Goal: Task Accomplishment & Management: Use online tool/utility

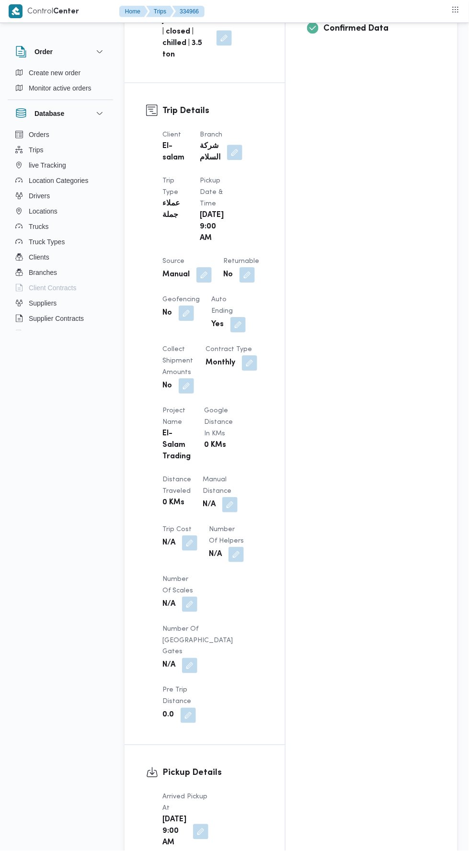
scroll to position [435, 0]
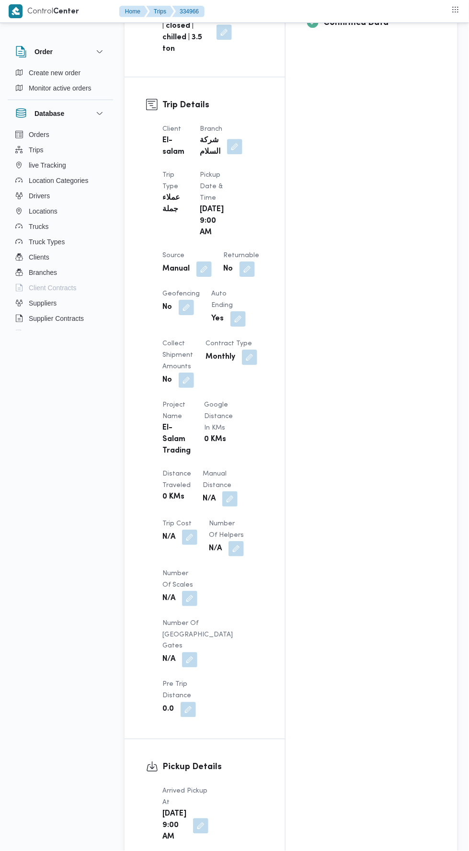
click at [222, 491] on button "button" at bounding box center [229, 498] width 15 height 15
click at [148, 456] on input "Manual Distance" at bounding box center [159, 452] width 95 height 19
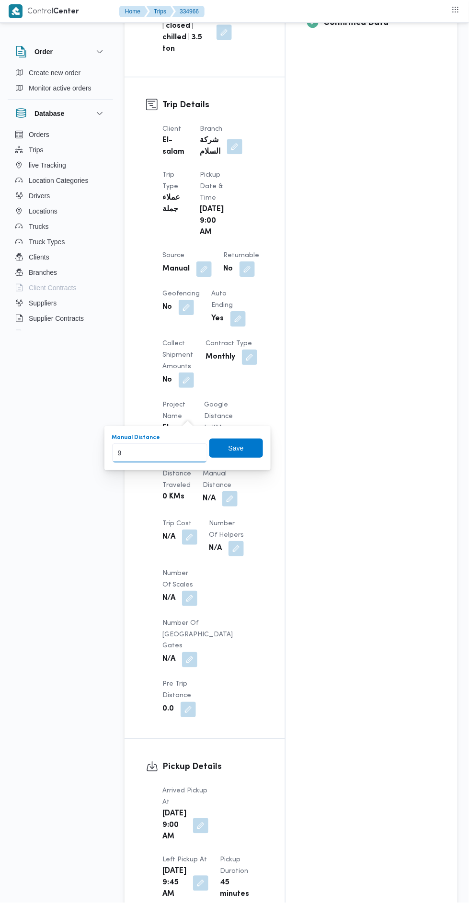
type input "92"
click at [243, 450] on span "Save" at bounding box center [235, 447] width 15 height 11
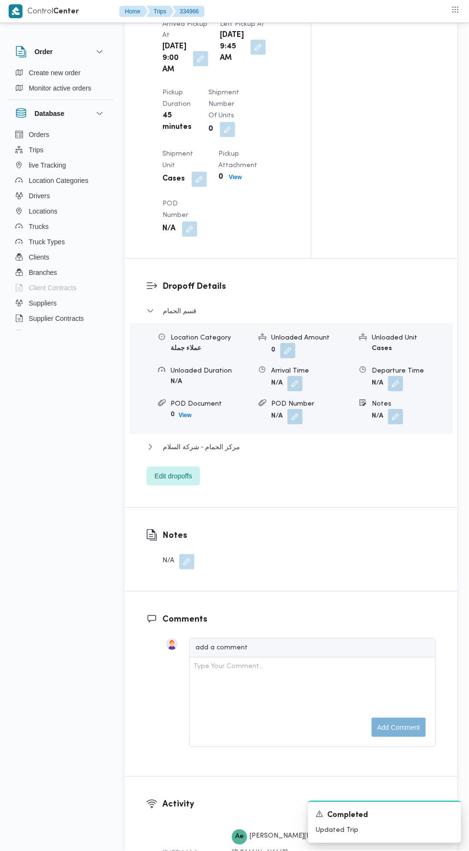
scroll to position [1039, 0]
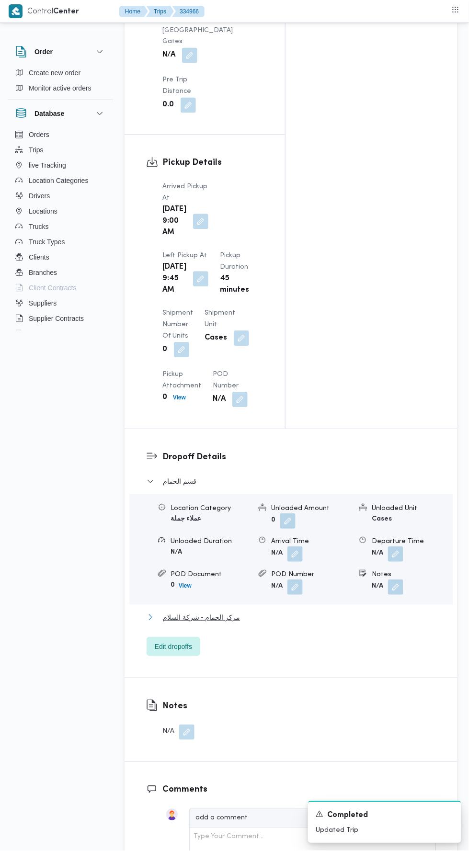
click at [180, 612] on span "مركز الحمام - شركة السلام" at bounding box center [201, 617] width 77 height 11
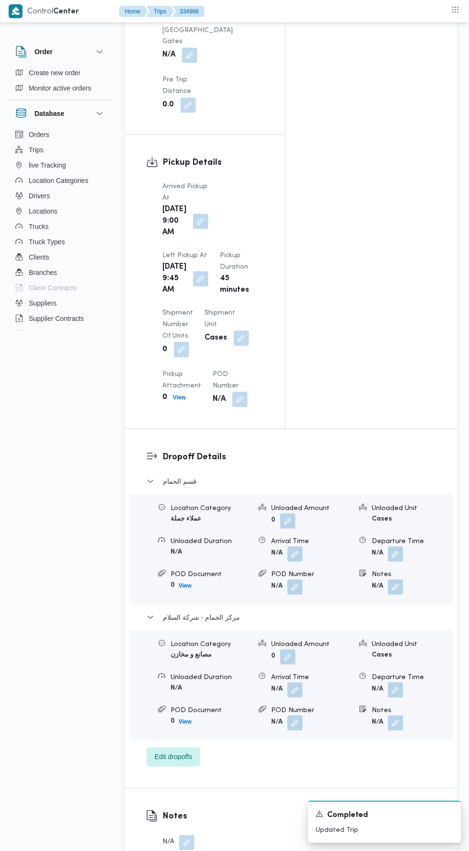
click at [399, 683] on button "button" at bounding box center [395, 690] width 15 height 15
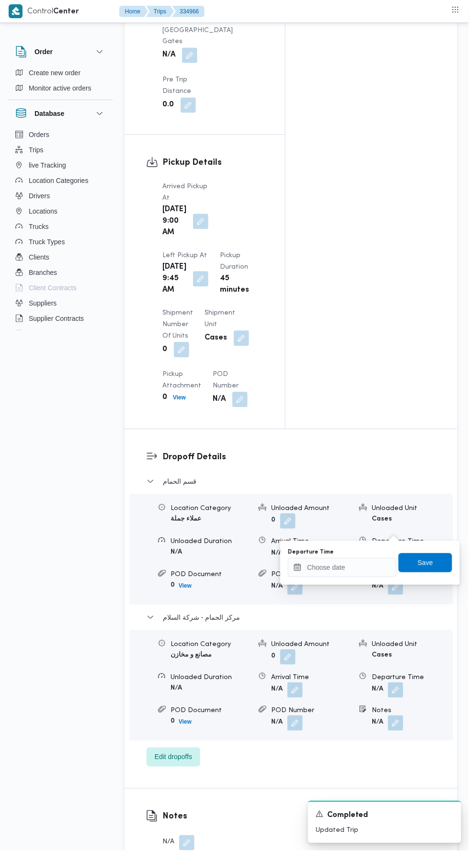
click at [337, 579] on div "You are in a dialog. To close this dialog, hit escape. Departure Time Save" at bounding box center [370, 563] width 180 height 44
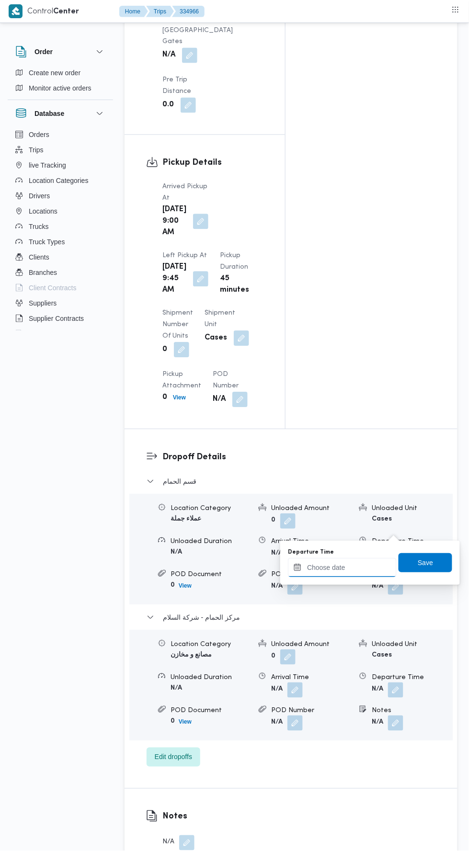
click at [336, 566] on input "Departure Time" at bounding box center [342, 567] width 109 height 19
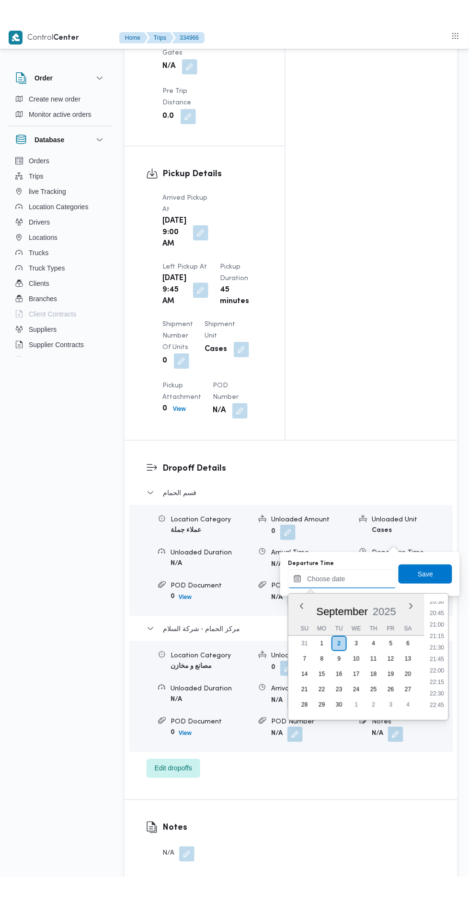
scroll to position [959, 0]
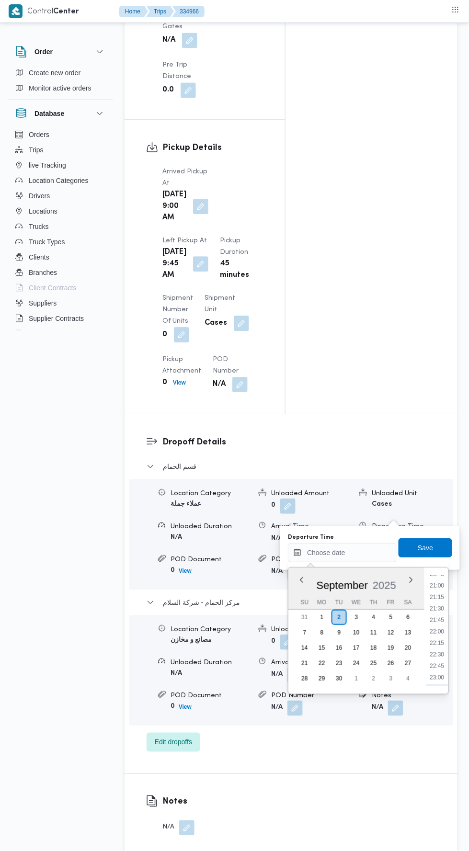
click at [426, 674] on li "23:00" at bounding box center [437, 678] width 22 height 10
type input "[DATE] 23:00"
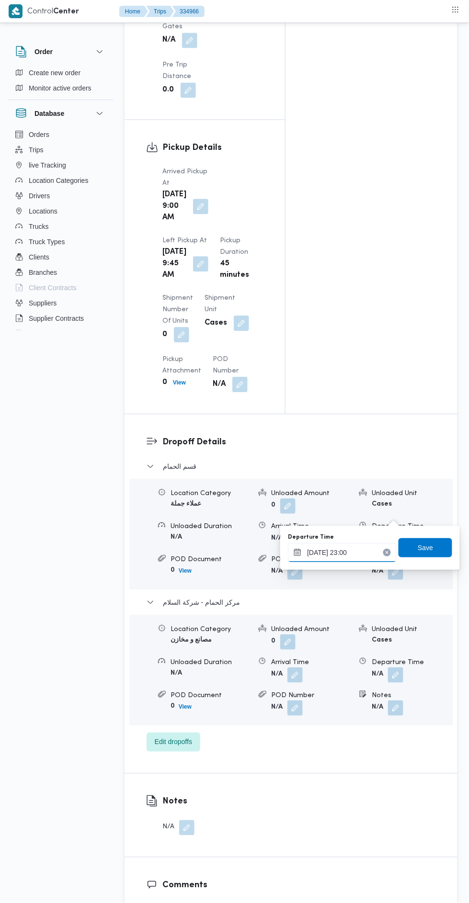
scroll to position [1054, 0]
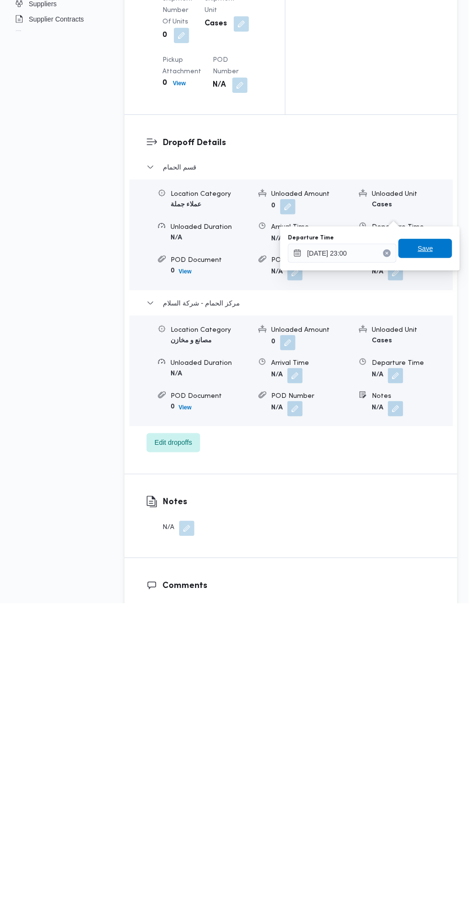
click at [426, 547] on span "Save" at bounding box center [424, 547] width 15 height 11
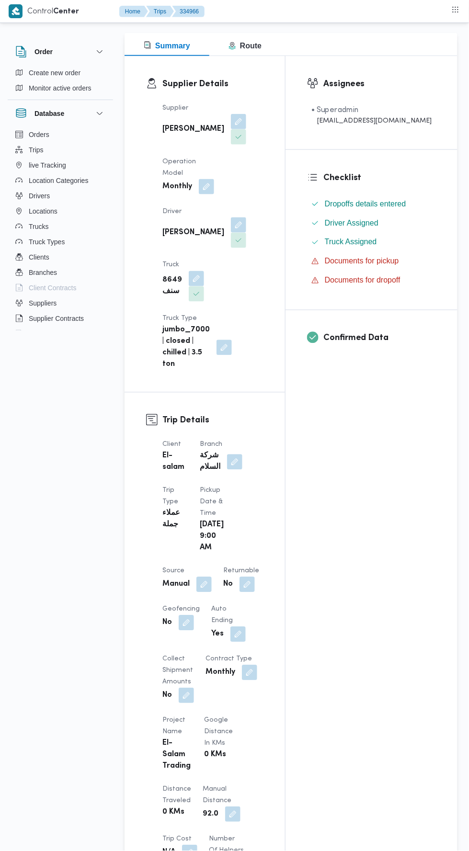
scroll to position [0, 0]
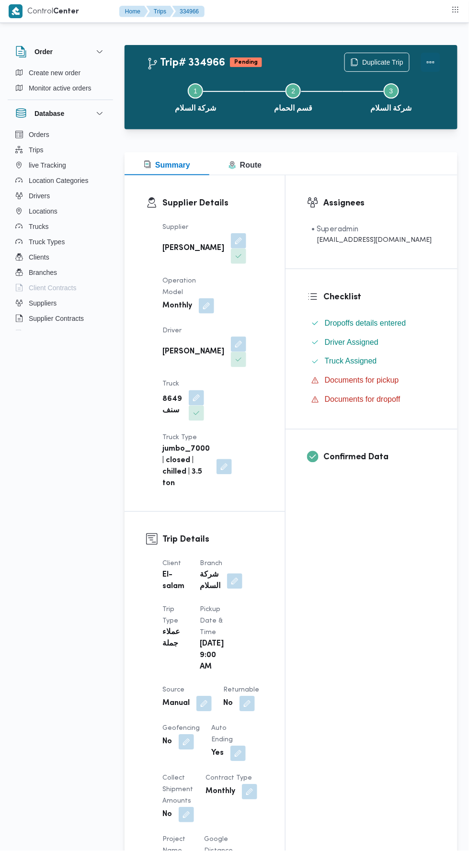
click at [430, 62] on button "Actions" at bounding box center [430, 62] width 19 height 19
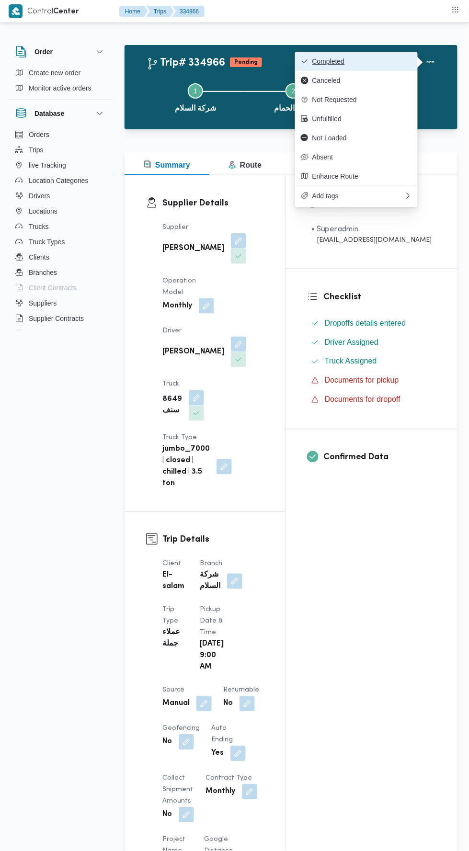
click at [328, 59] on span "Completed" at bounding box center [362, 61] width 100 height 8
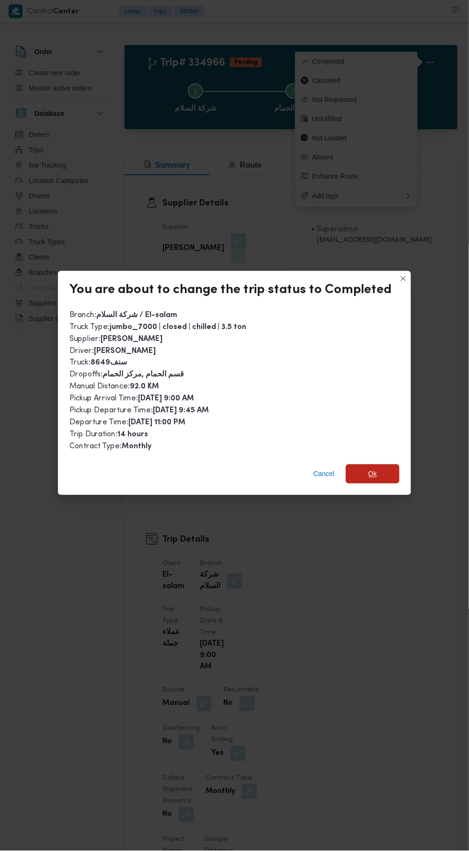
click at [368, 468] on span "Ok" at bounding box center [372, 473] width 9 height 11
